Goal: Information Seeking & Learning: Understand process/instructions

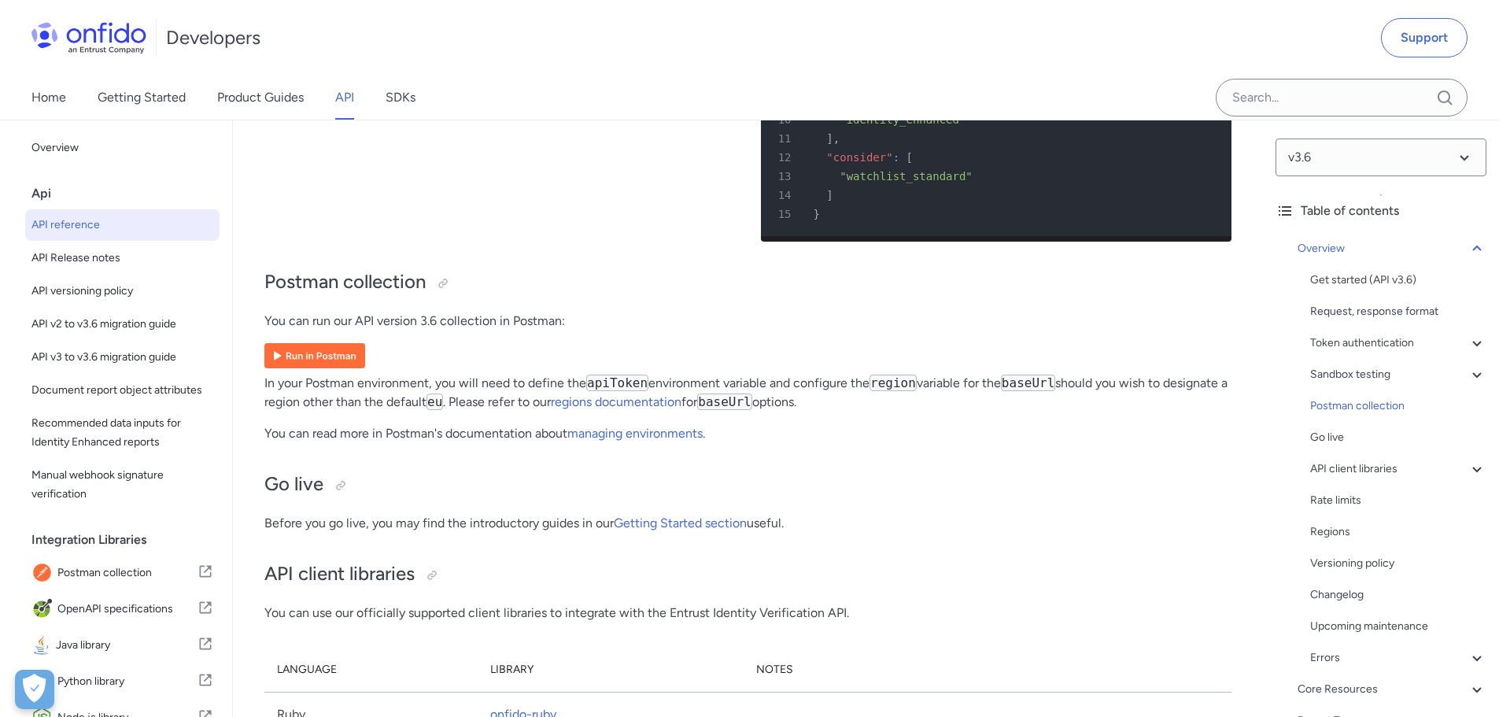
scroll to position [10150, 0]
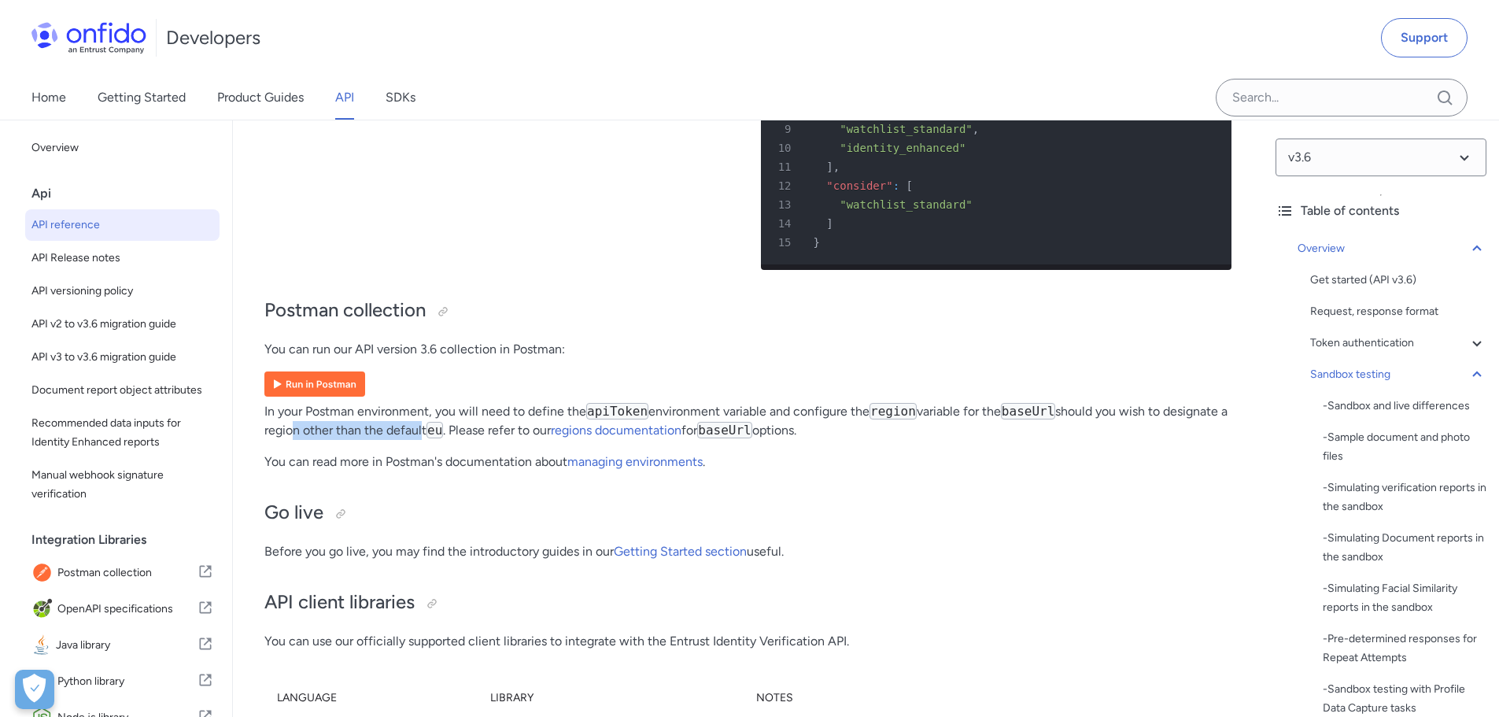
drag, startPoint x: 301, startPoint y: 463, endPoint x: 430, endPoint y: 463, distance: 128.3
click at [430, 440] on p "In your Postman environment, you will need to define the apiToken environment v…" at bounding box center [747, 421] width 967 height 38
drag, startPoint x: 343, startPoint y: 493, endPoint x: 434, endPoint y: 492, distance: 91.3
click at [434, 471] on p "You can read more in Postman's documentation about managing environments ." at bounding box center [747, 461] width 967 height 19
drag, startPoint x: 486, startPoint y: 449, endPoint x: 563, endPoint y: 451, distance: 76.4
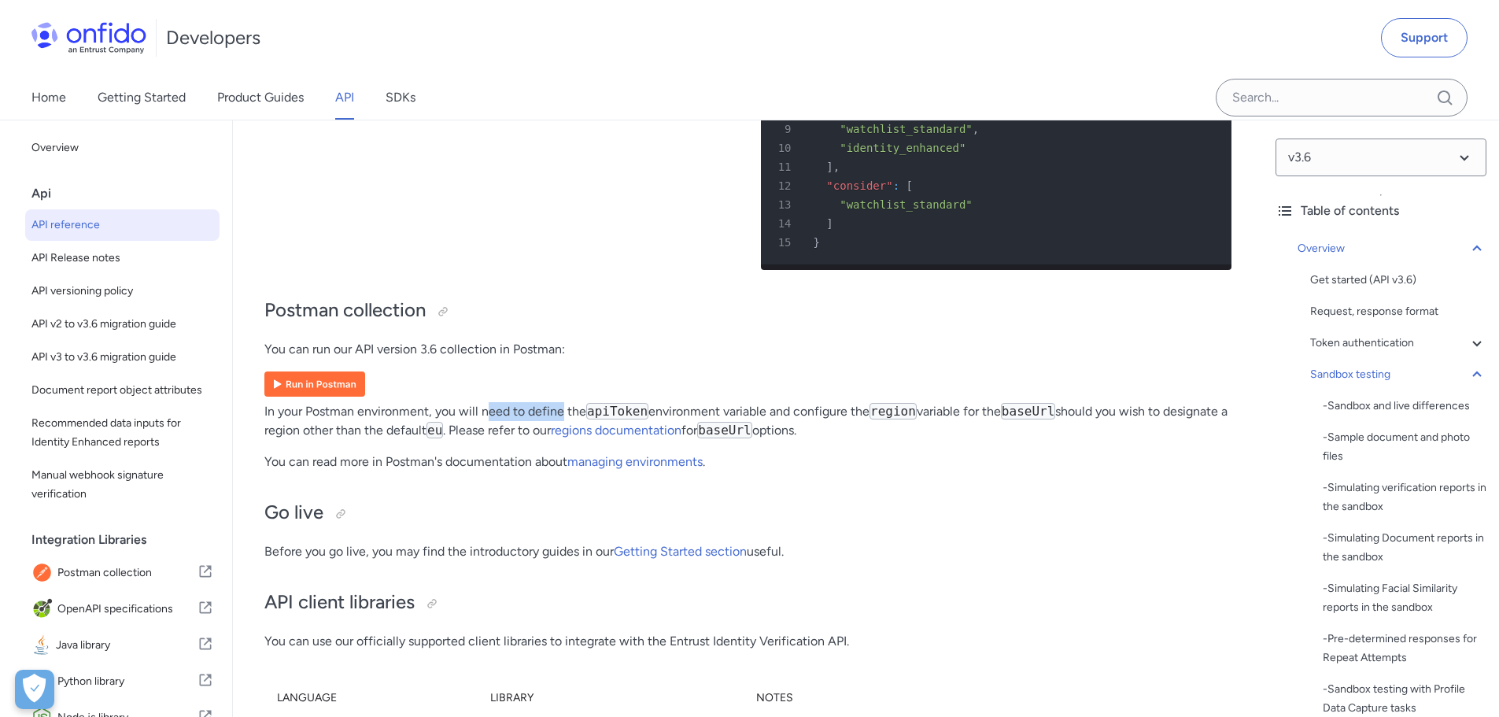
click at [563, 440] on p "In your Postman environment, you will need to define the apiToken environment v…" at bounding box center [747, 421] width 967 height 38
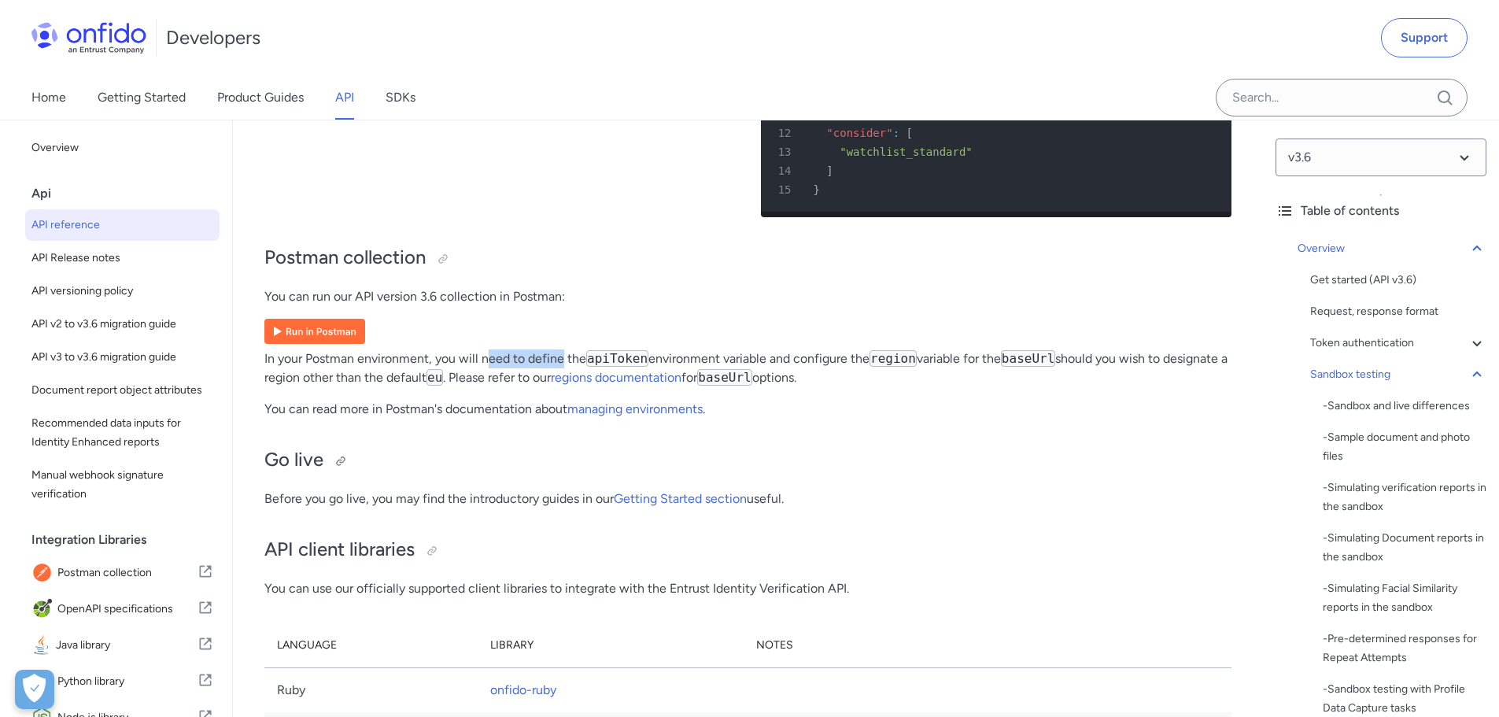
scroll to position [10229, 0]
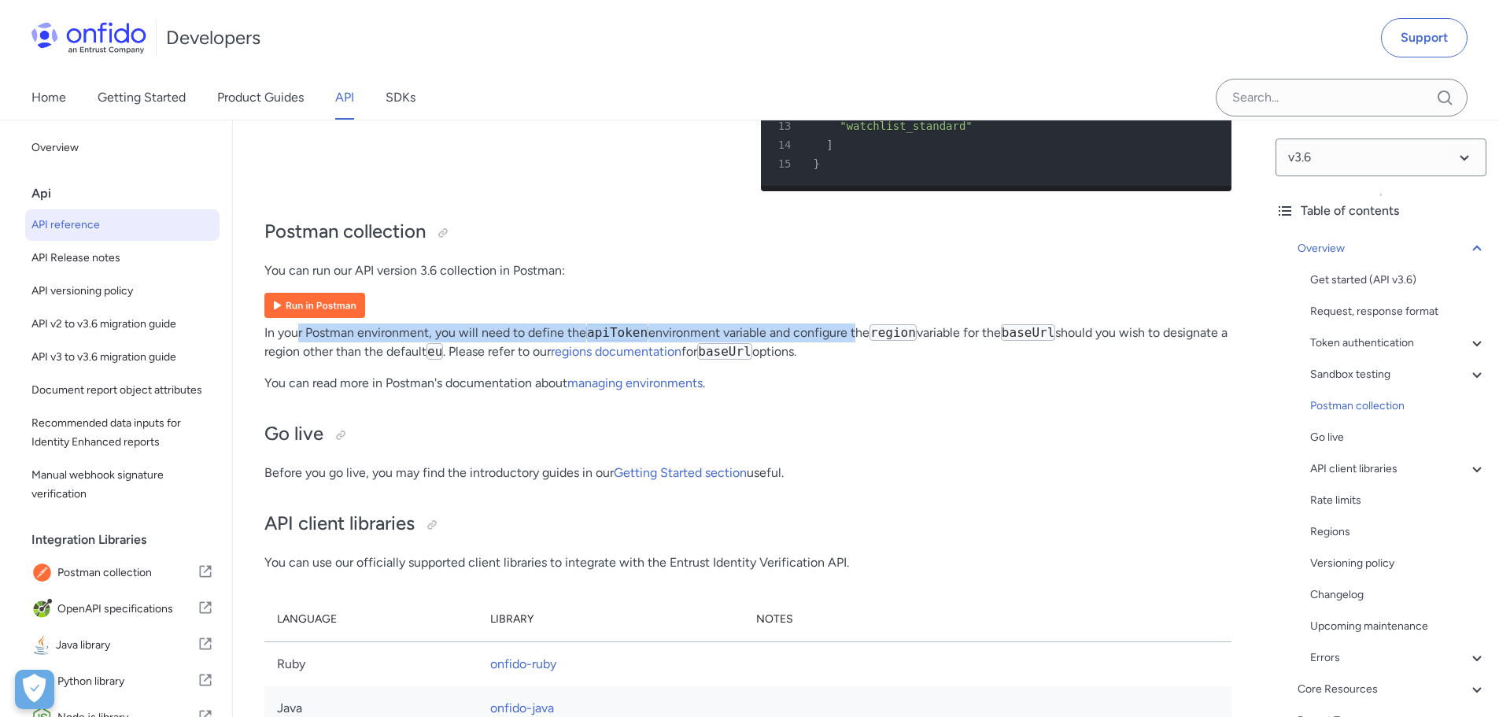
drag, startPoint x: 340, startPoint y: 369, endPoint x: 833, endPoint y: 377, distance: 493.4
click at [853, 361] on p "In your Postman environment, you will need to define the apiToken environment v…" at bounding box center [747, 342] width 967 height 38
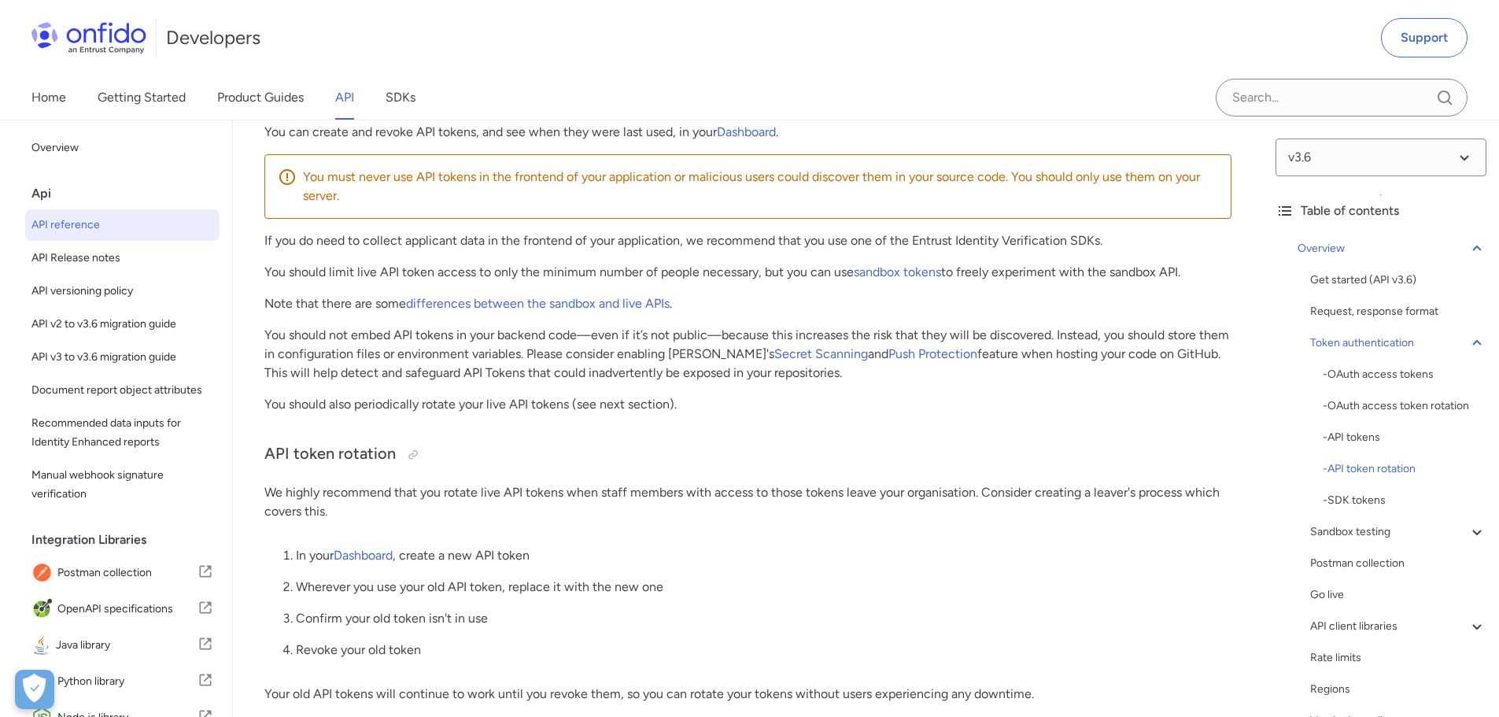
scroll to position [1338, 0]
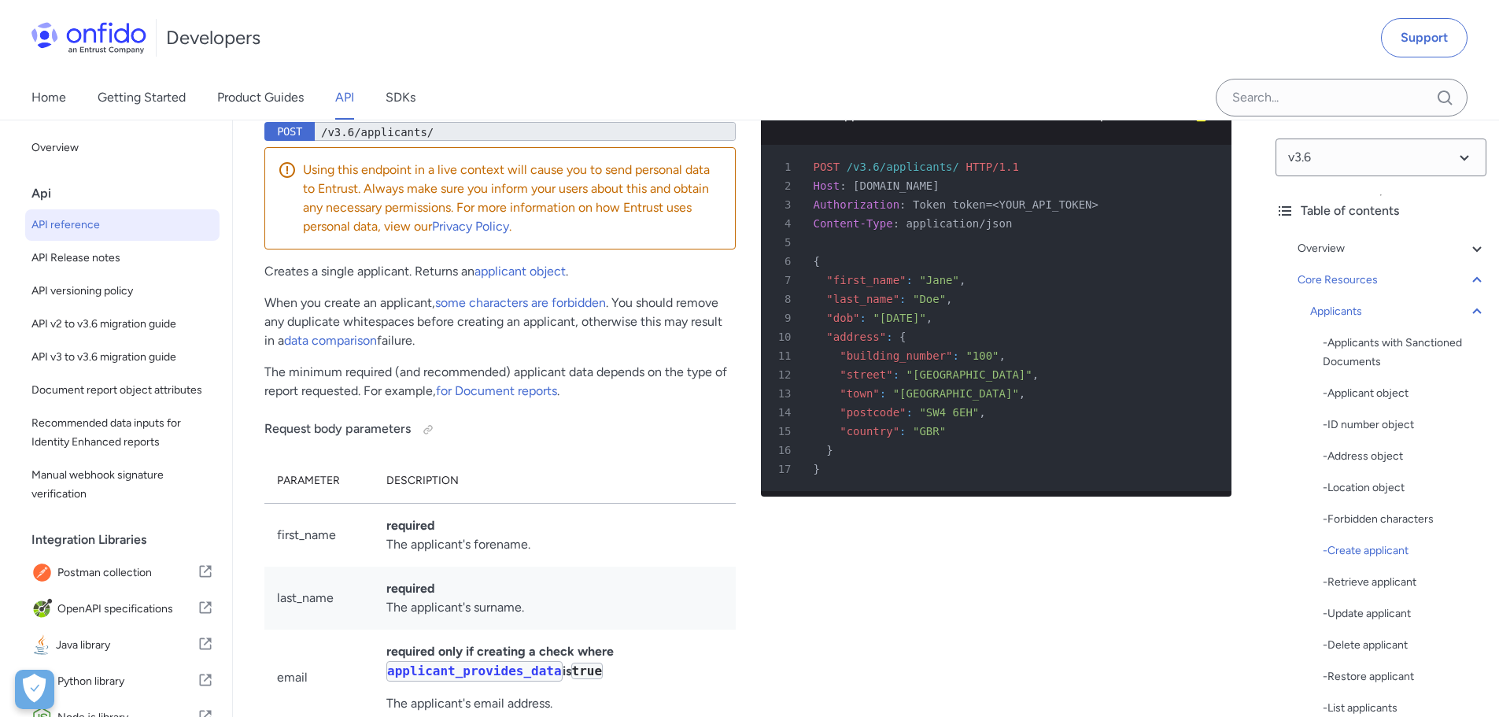
scroll to position [19254, 0]
